Goal: Obtain resource: Download file/media

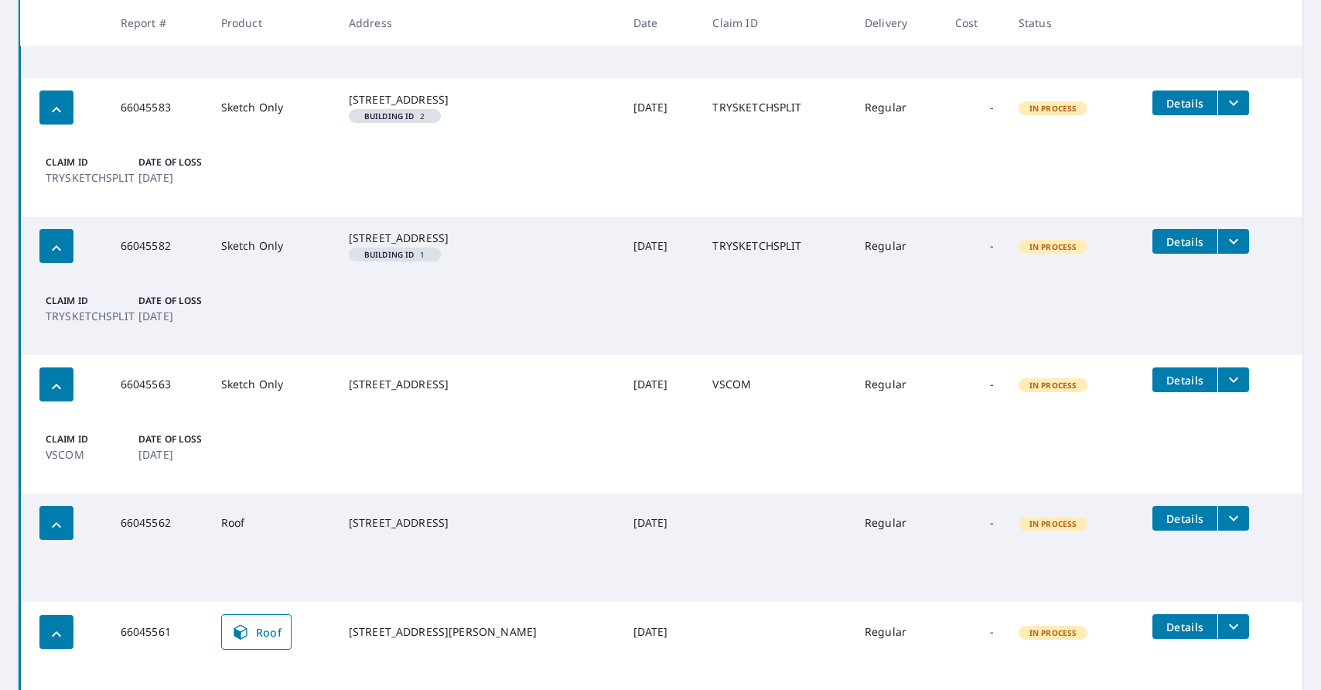
scroll to position [744, 0]
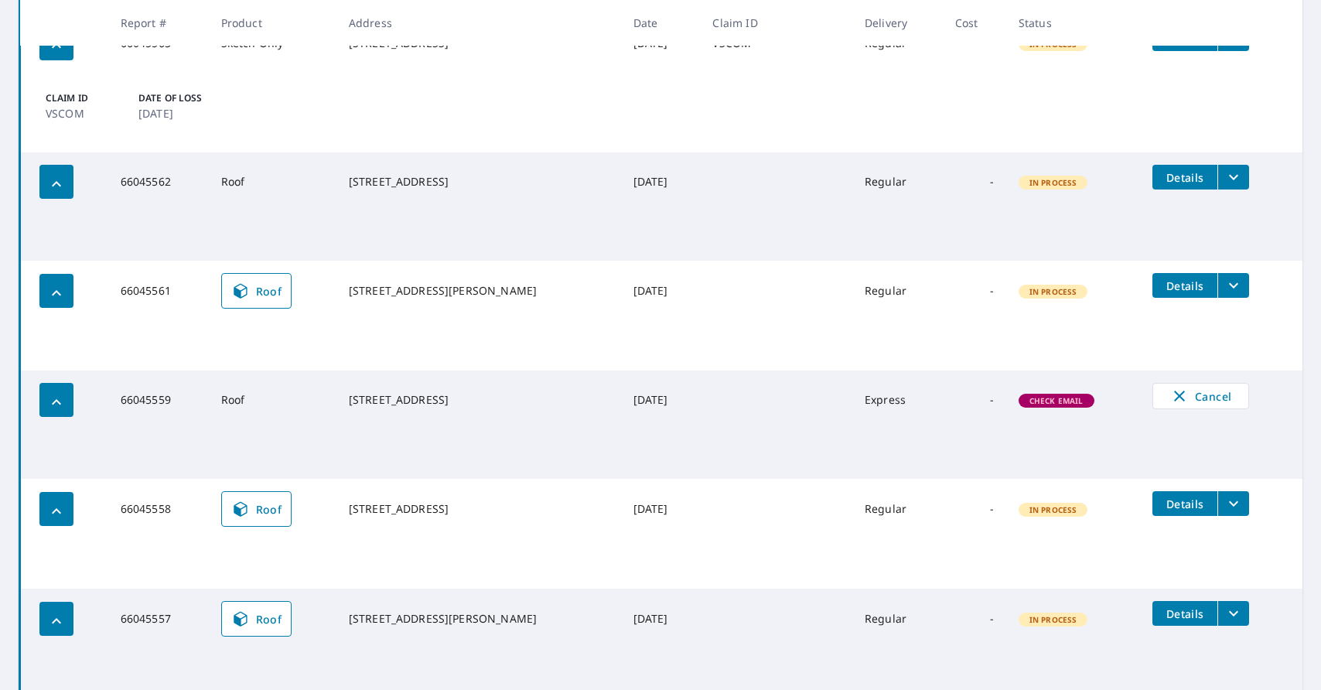
click at [1227, 186] on icon "filesDropdownBtn-66045562" at bounding box center [1233, 177] width 19 height 19
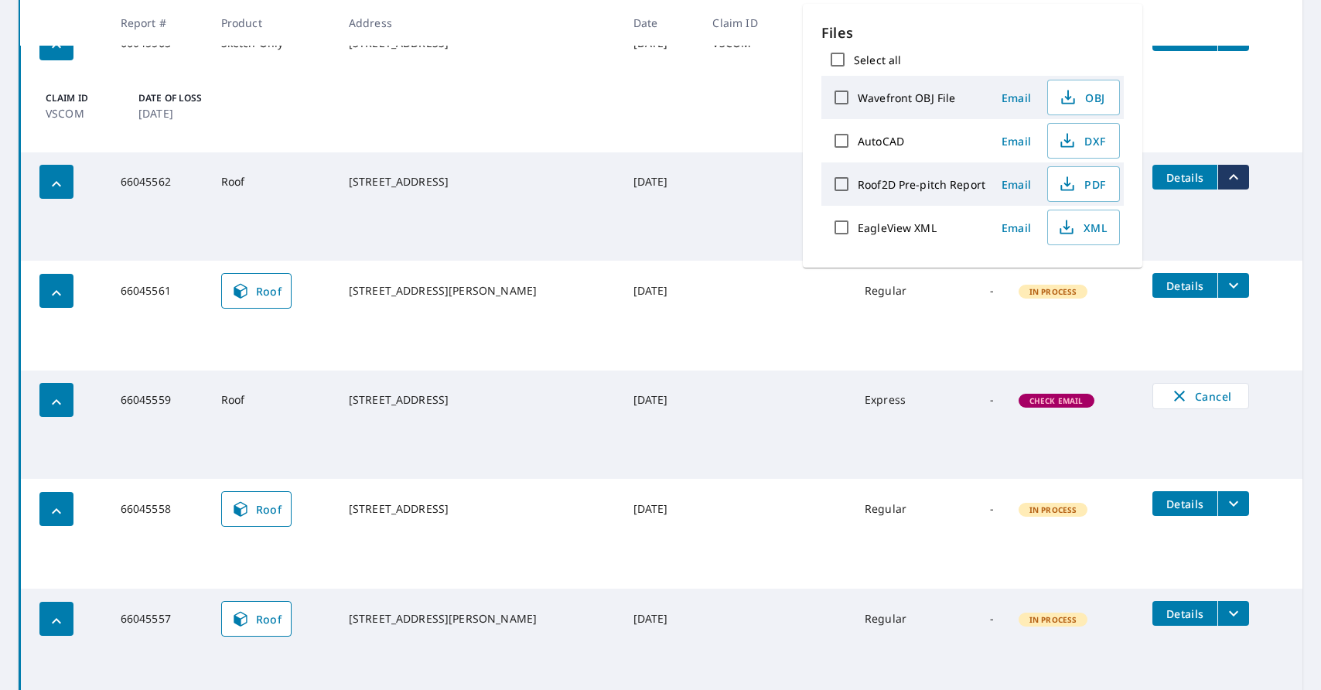
click at [1192, 239] on td at bounding box center [661, 235] width 1283 height 49
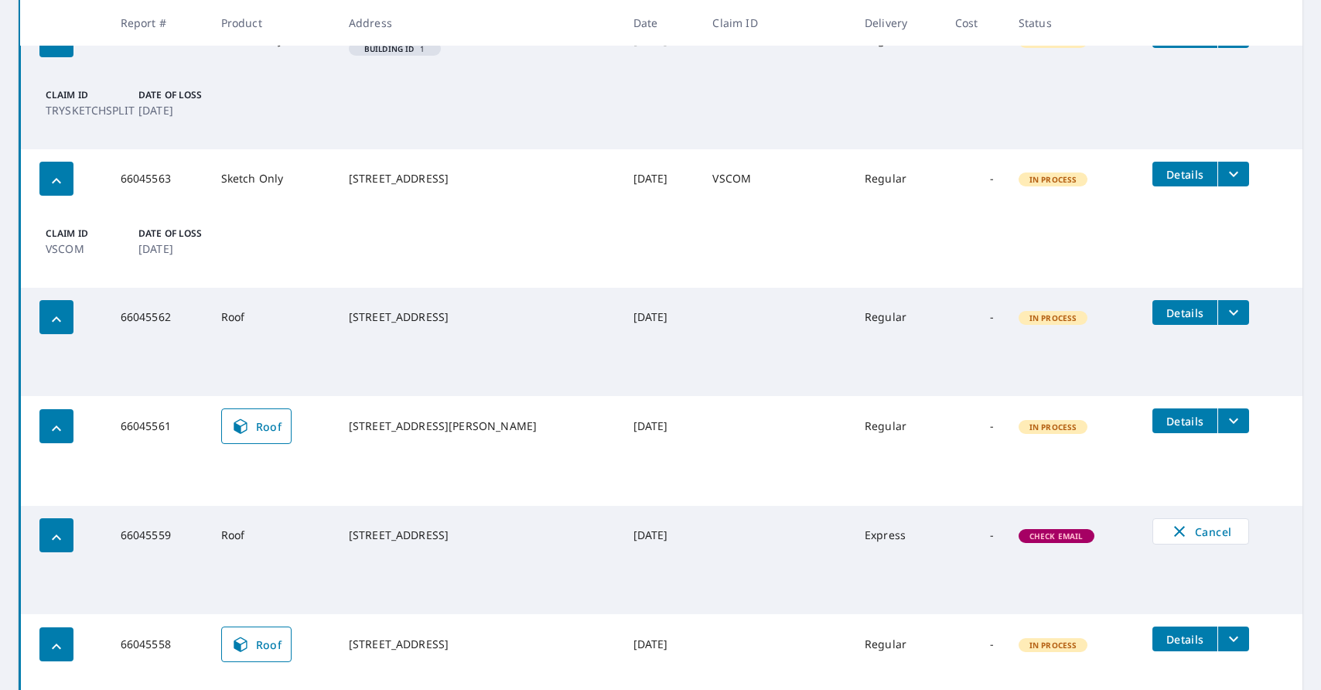
scroll to position [592, 0]
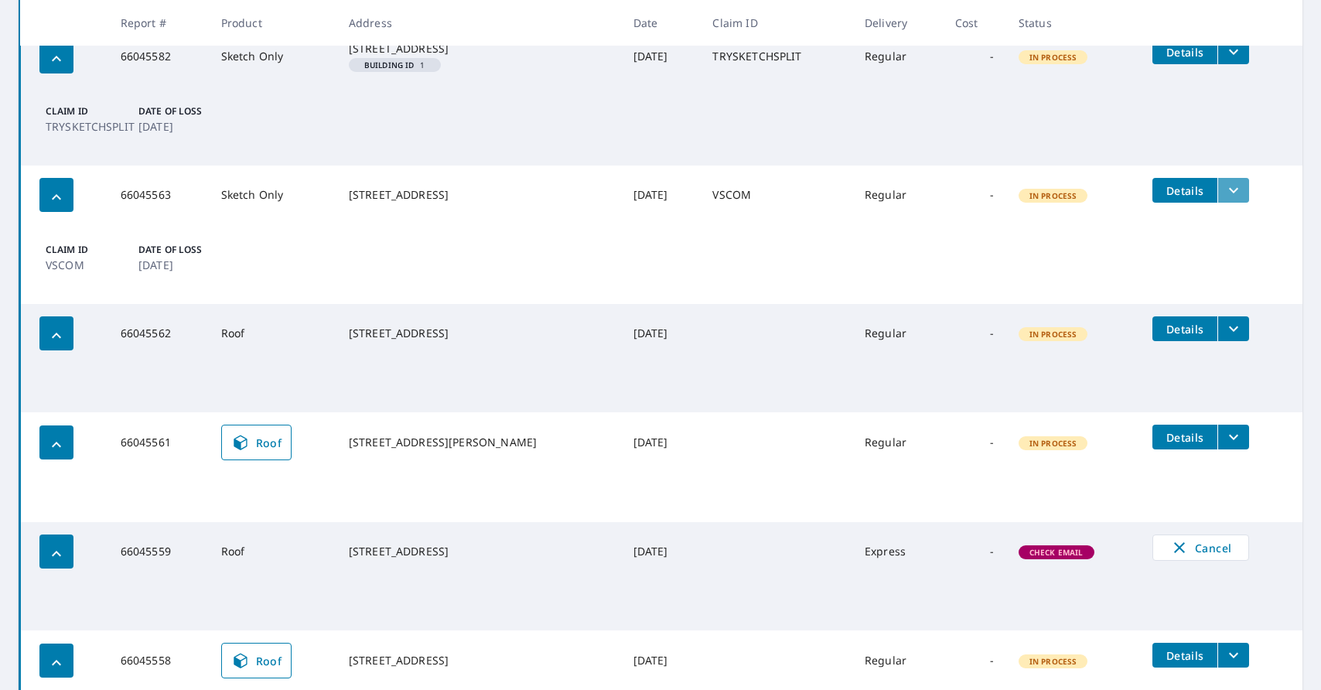
click at [1231, 203] on button "filesDropdownBtn-66045563" at bounding box center [1233, 190] width 32 height 25
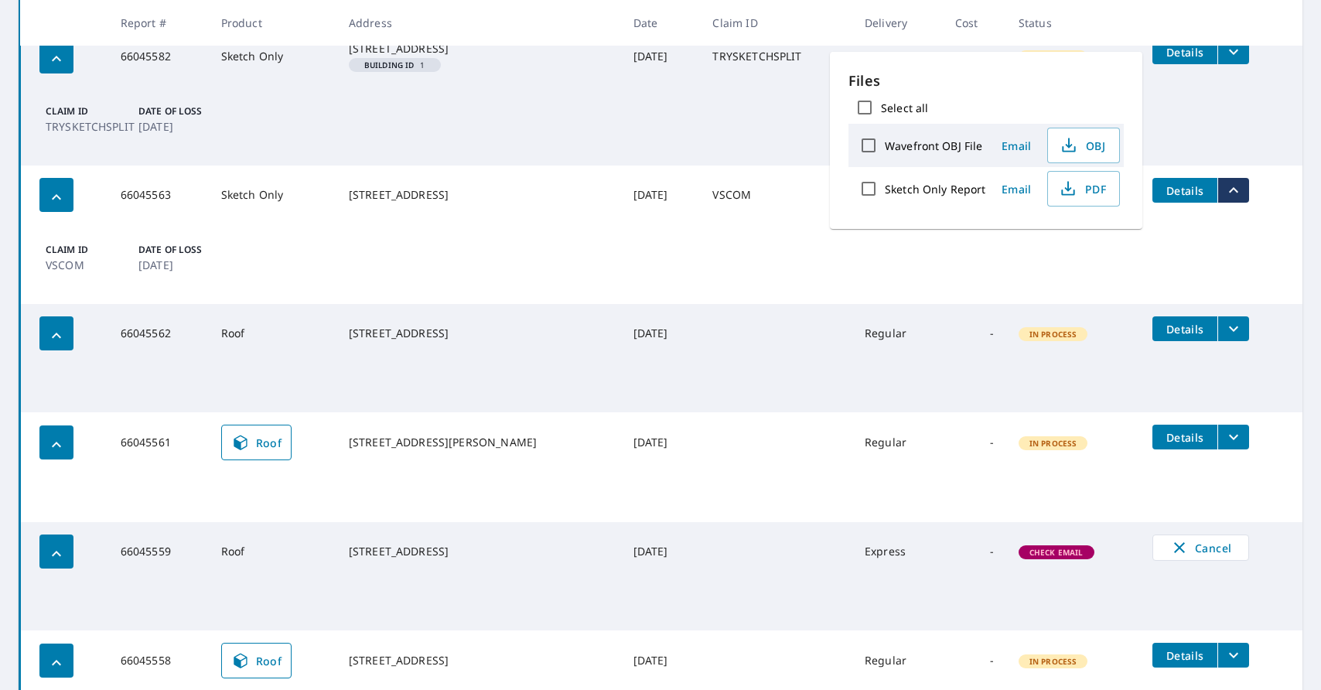
click at [1178, 287] on td "Claim ID VSCOM Date of Loss [DATE]" at bounding box center [661, 264] width 1283 height 80
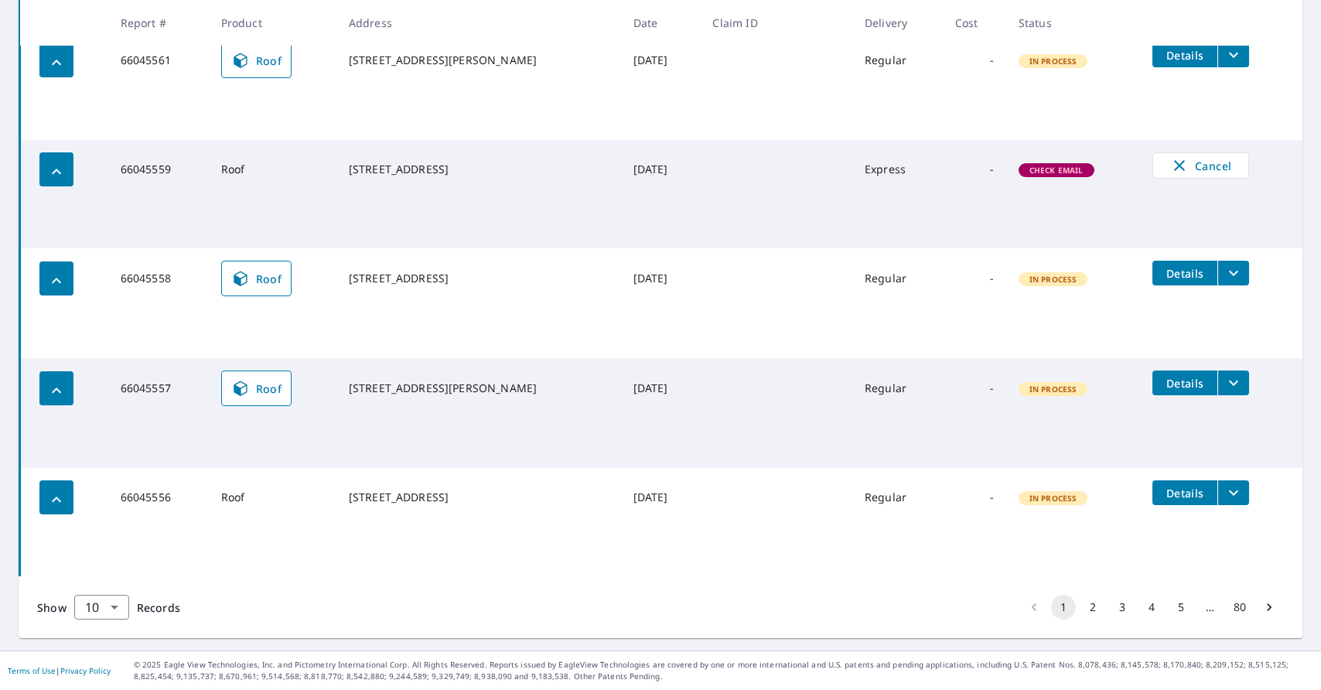
scroll to position [995, 0]
click at [1239, 499] on button "filesDropdownBtn-66045556" at bounding box center [1233, 492] width 32 height 25
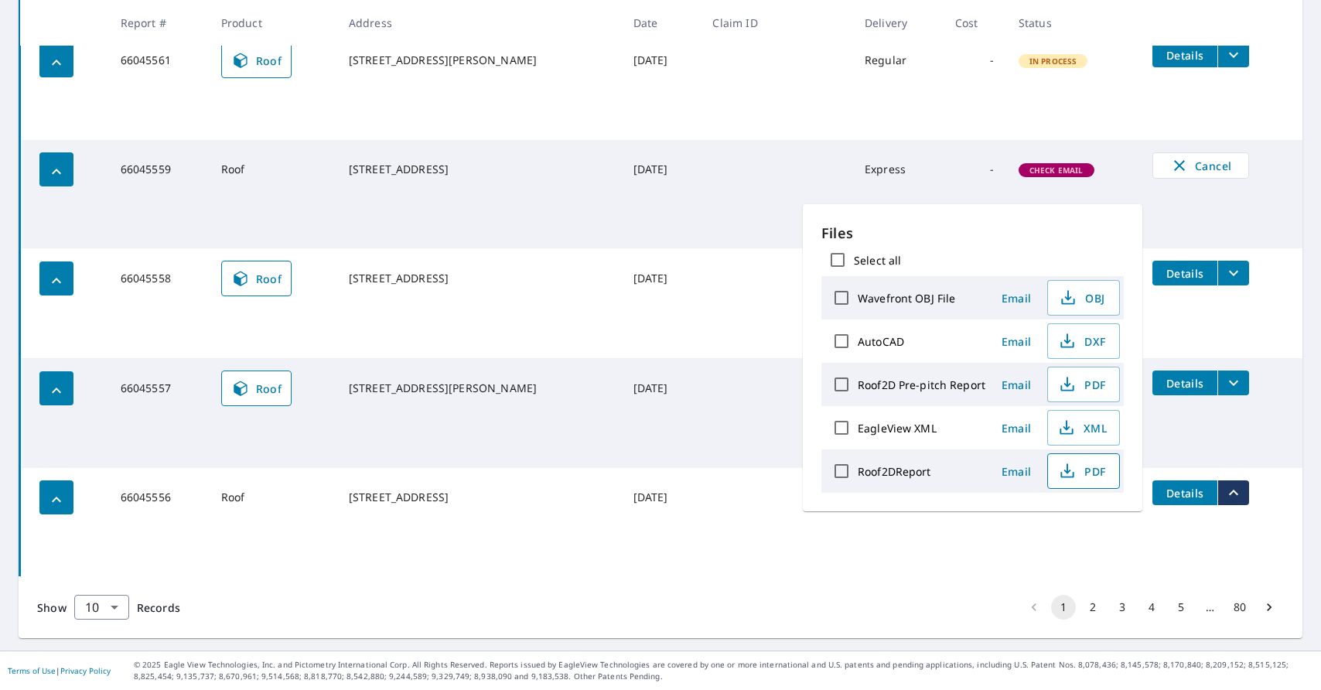
click at [1077, 478] on span "PDF" at bounding box center [1081, 471] width 49 height 19
click at [1224, 384] on icon "filesDropdownBtn-66045557" at bounding box center [1233, 383] width 19 height 19
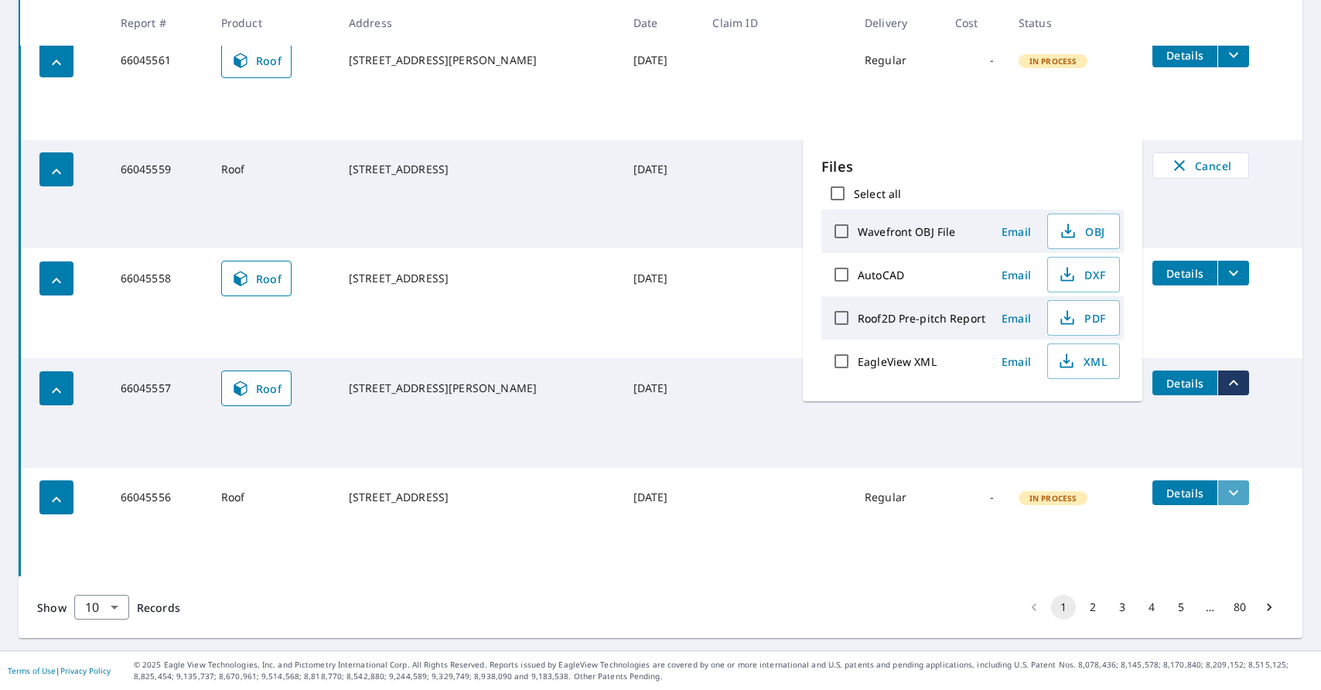
click at [1224, 496] on icon "filesDropdownBtn-66045556" at bounding box center [1233, 492] width 19 height 19
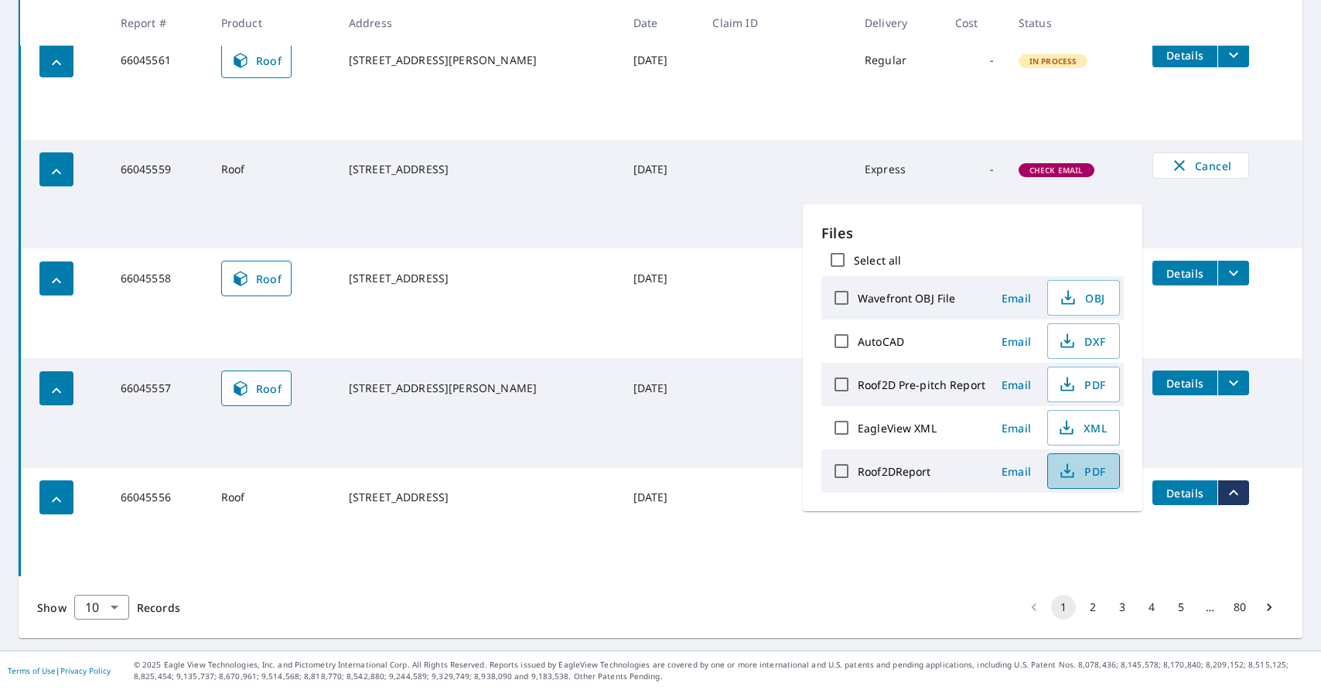
click at [1080, 486] on button "PDF" at bounding box center [1083, 471] width 73 height 36
click at [1126, 606] on button "3" at bounding box center [1122, 607] width 25 height 25
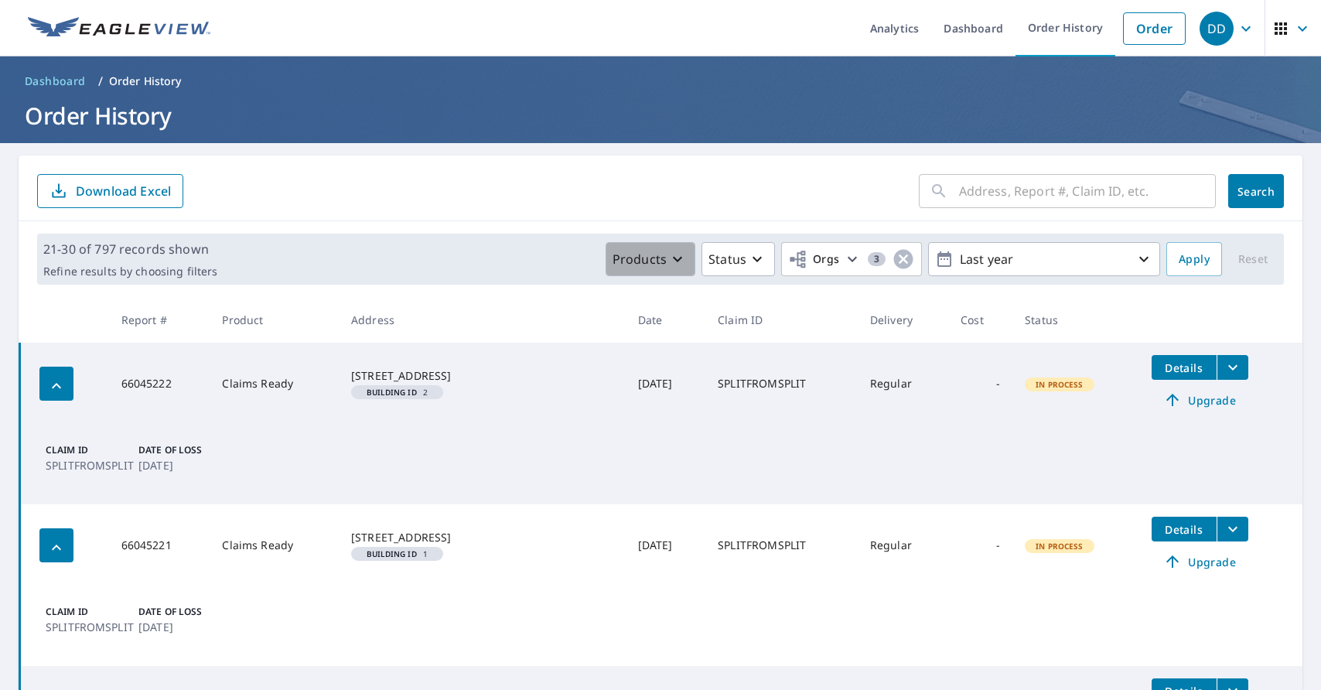
click at [645, 244] on button "Products" at bounding box center [651, 259] width 90 height 34
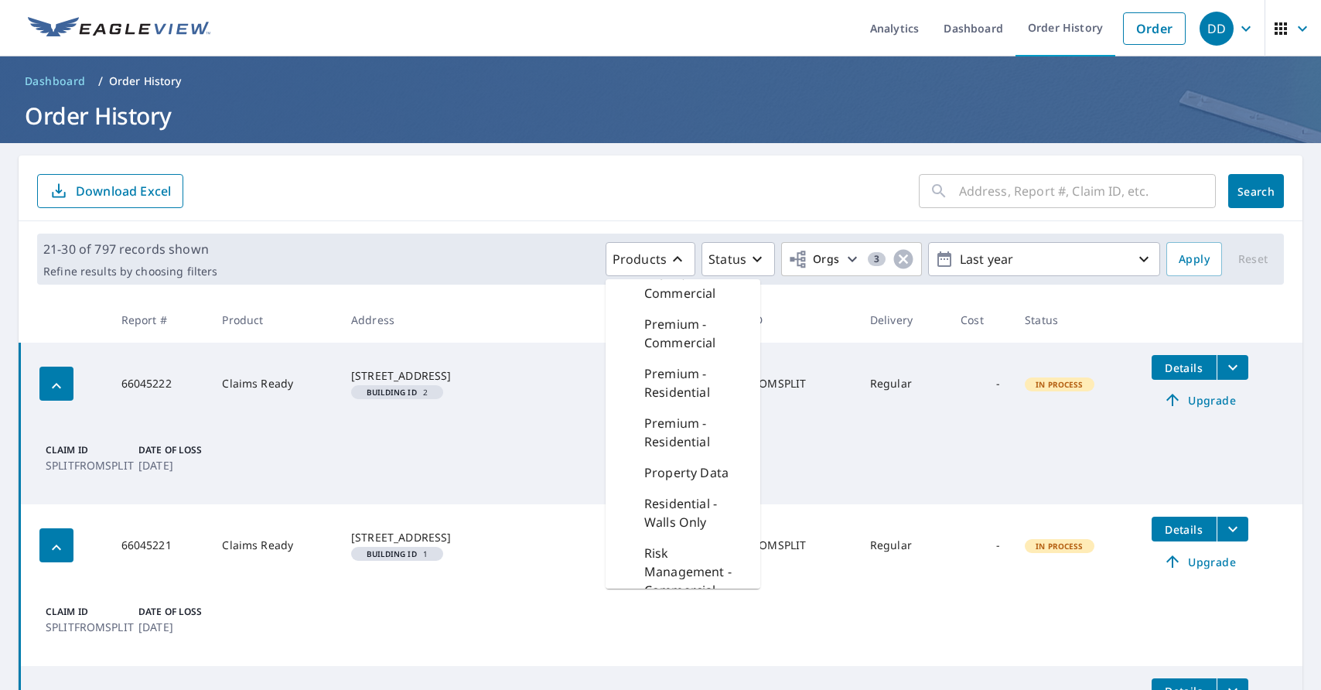
scroll to position [891, 0]
click at [679, 493] on p "TrueDesign for Planning" at bounding box center [696, 483] width 104 height 37
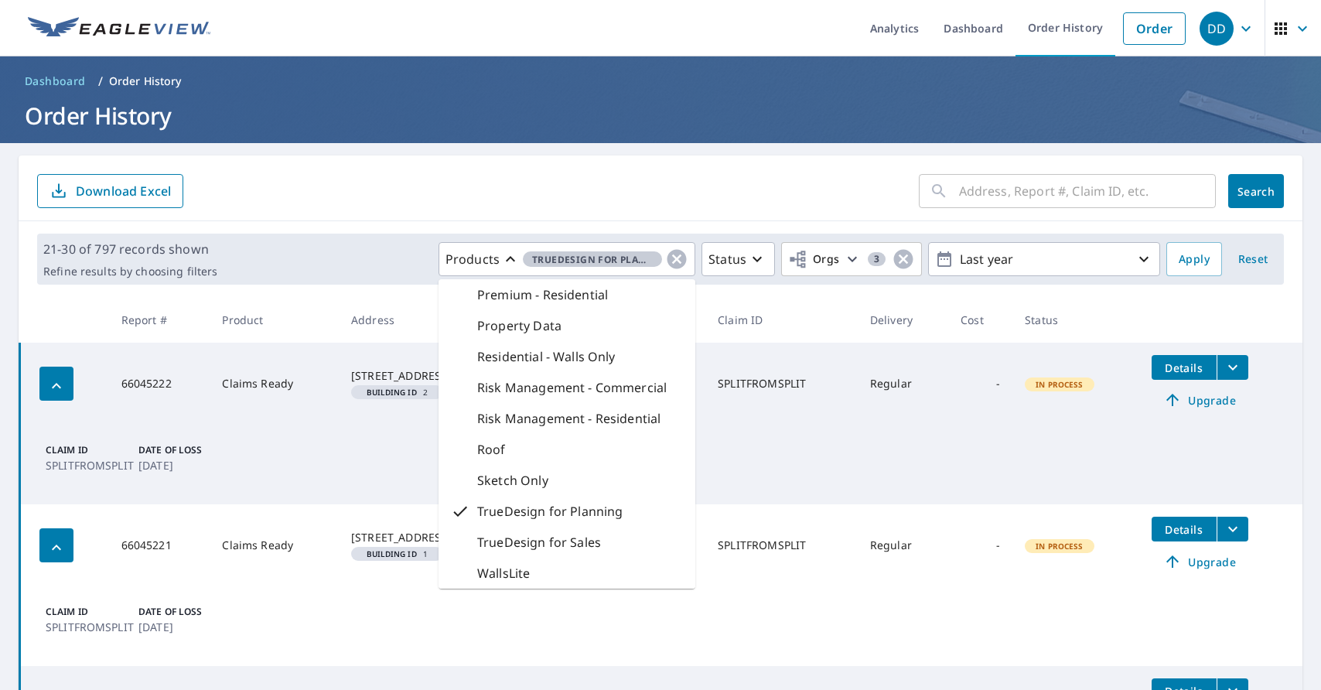
scroll to position [483, 0]
click at [552, 534] on p "TrueDesign for Sales" at bounding box center [539, 542] width 124 height 19
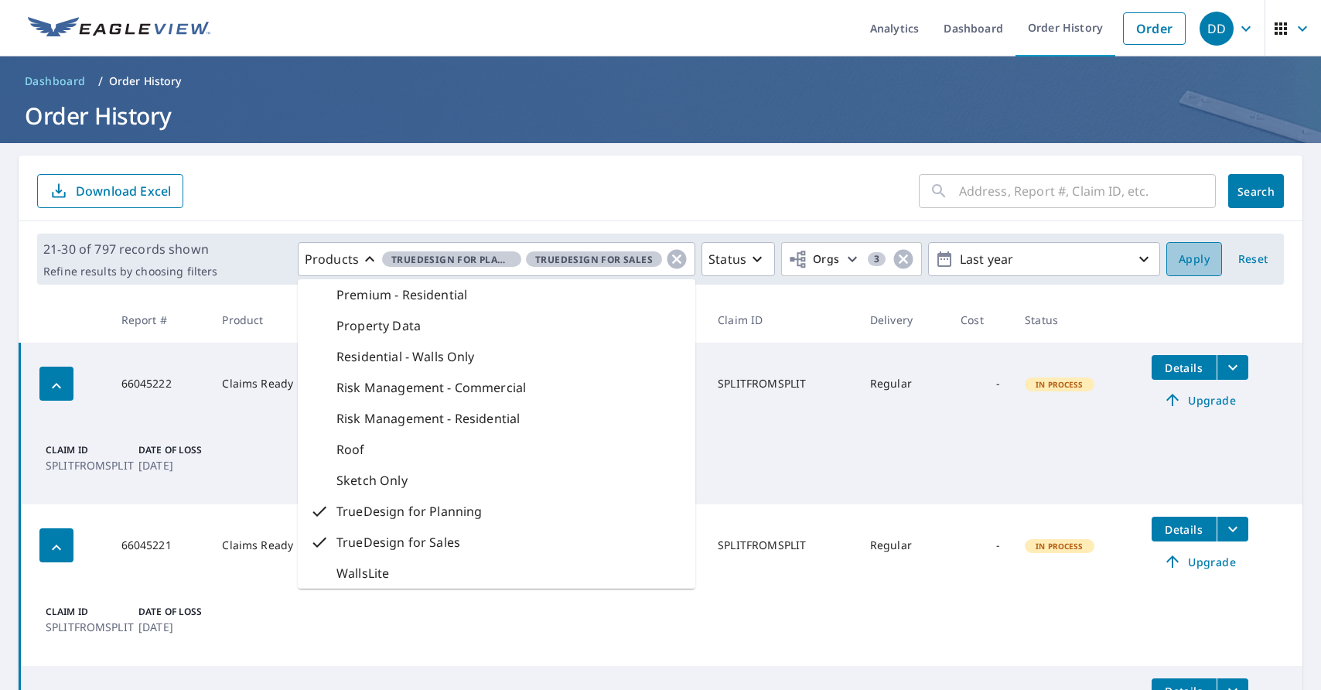
click at [1176, 251] on button "Apply" at bounding box center [1194, 259] width 56 height 34
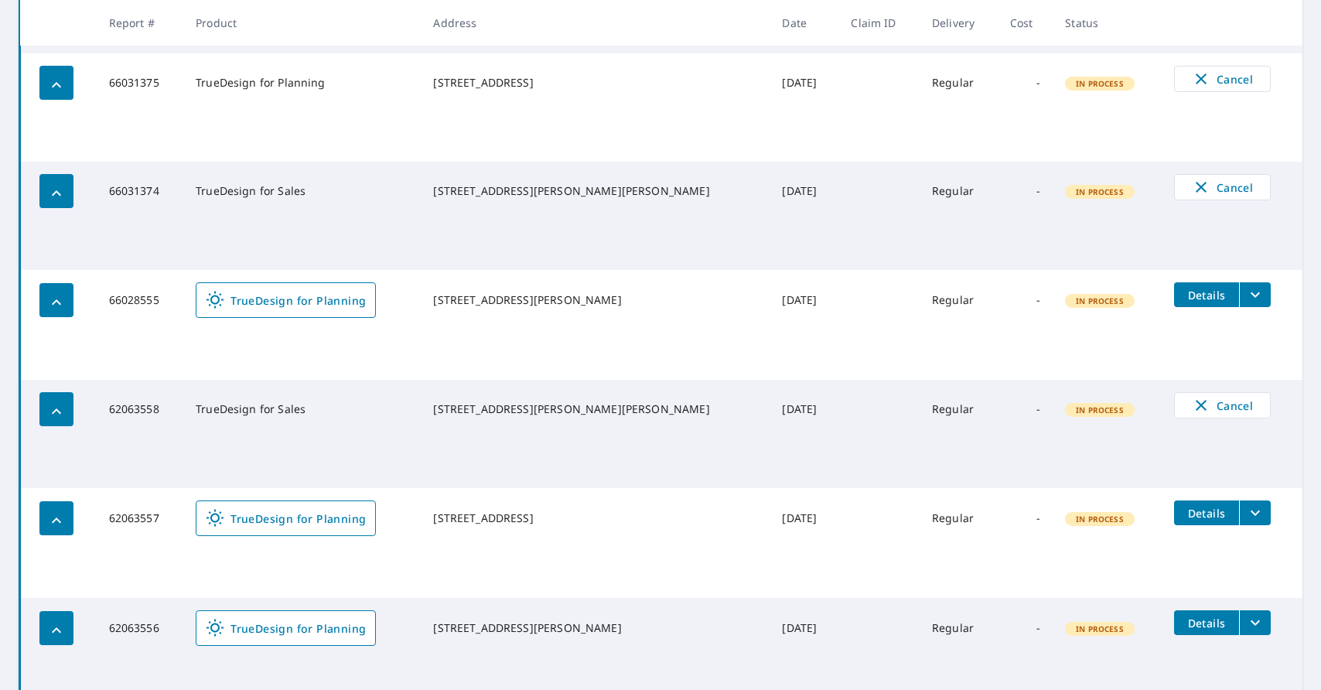
scroll to position [409, 0]
